Goal: Task Accomplishment & Management: Manage account settings

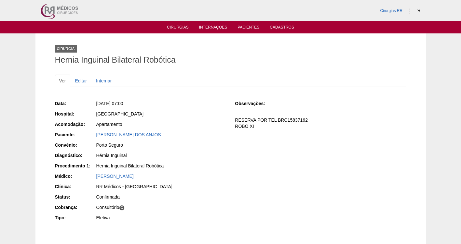
click at [175, 137] on div "[PERSON_NAME] DOS ANJOS" at bounding box center [161, 135] width 130 height 7
drag, startPoint x: 173, startPoint y: 133, endPoint x: 89, endPoint y: 133, distance: 84.2
click at [89, 133] on div "Paciente: [PERSON_NAME][GEOGRAPHIC_DATA]" at bounding box center [140, 136] width 171 height 8
copy div "Paciente: [PERSON_NAME] DOS ANJOS"
click at [185, 129] on div "Data: [DATE] 07:00 Hospital: [GEOGRAPHIC_DATA] Acomodação: Apartamento Paciente…" at bounding box center [140, 161] width 171 height 127
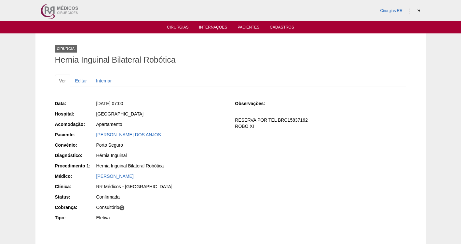
drag, startPoint x: 168, startPoint y: 136, endPoint x: 90, endPoint y: 135, distance: 78.3
click at [91, 135] on div "Paciente: [PERSON_NAME][GEOGRAPHIC_DATA]" at bounding box center [140, 136] width 171 height 8
copy div "Paciente: [PERSON_NAME] DOS ANJOS"
click at [79, 78] on link "Editar" at bounding box center [81, 81] width 20 height 12
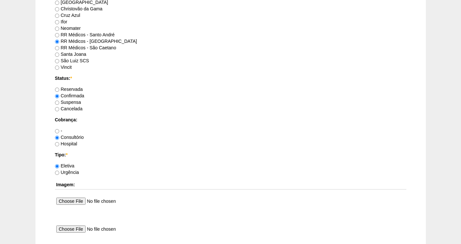
scroll to position [593, 0]
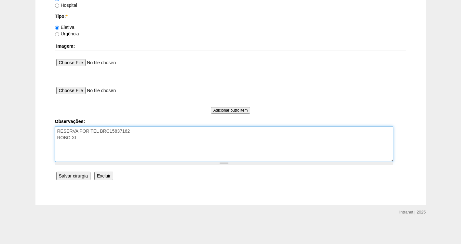
click at [99, 144] on textarea "RESERVA POR TEL BRC15837162 ROBO XI" at bounding box center [224, 144] width 338 height 36
type textarea "RESERVA POR TEL BRC15837162 ROBO XI AUTORIZADA-VALIDADE DA GUIA 12/10"
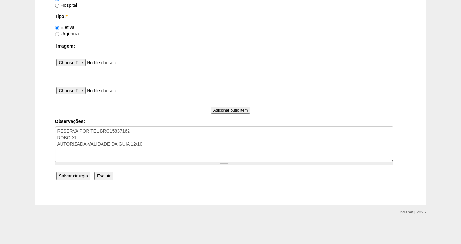
click at [70, 177] on input "Salvar cirurgia" at bounding box center [73, 176] width 34 height 8
